Goal: Transaction & Acquisition: Purchase product/service

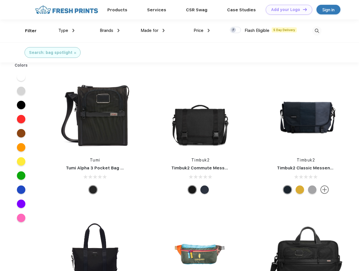
scroll to position [0, 0]
click at [287, 10] on link "Add your Logo Design Tool" at bounding box center [289, 10] width 47 height 10
click at [27, 31] on div "Filter" at bounding box center [31, 31] width 12 height 6
click at [67, 30] on span "Type" at bounding box center [63, 30] width 10 height 5
click at [110, 30] on span "Brands" at bounding box center [107, 30] width 14 height 5
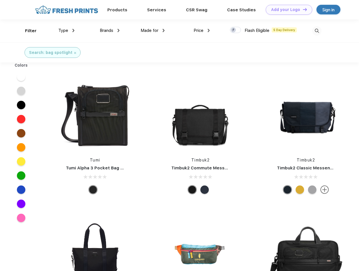
click at [153, 30] on span "Made for" at bounding box center [150, 30] width 18 height 5
click at [202, 30] on span "Price" at bounding box center [199, 30] width 10 height 5
click at [236, 30] on div at bounding box center [235, 30] width 11 height 6
click at [234, 30] on input "checkbox" at bounding box center [232, 28] width 4 height 4
click at [317, 31] on img at bounding box center [316, 30] width 9 height 9
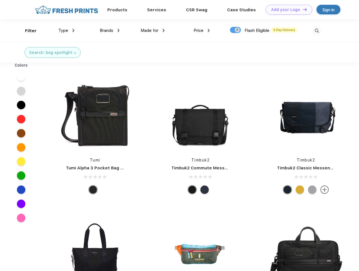
click at [21, 77] on div at bounding box center [21, 77] width 22 height 14
click at [21, 91] on div at bounding box center [21, 91] width 22 height 14
